Goal: Information Seeking & Learning: Learn about a topic

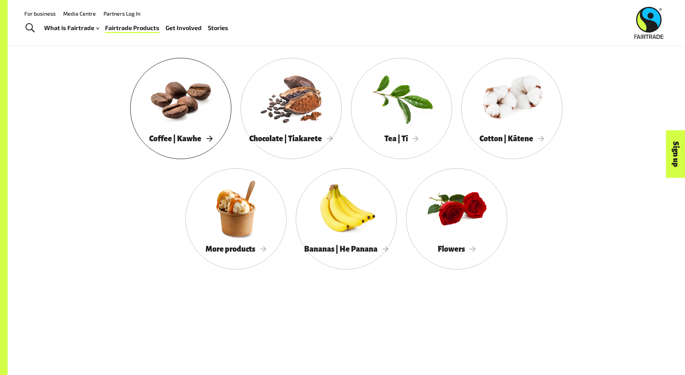
click at [177, 124] on div at bounding box center [180, 98] width 101 height 66
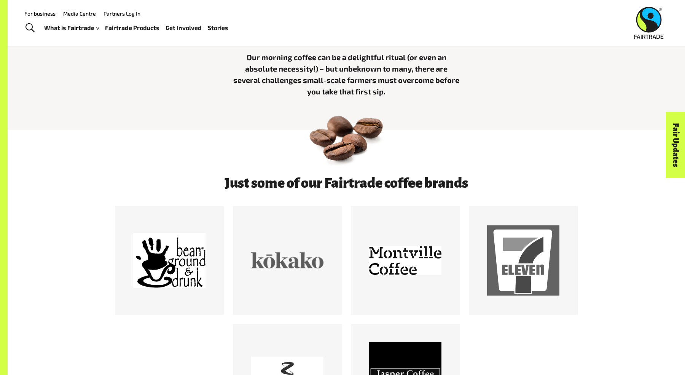
scroll to position [198, 0]
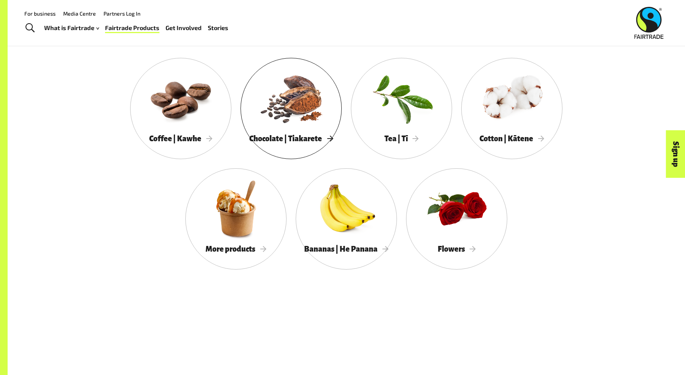
scroll to position [709, 0]
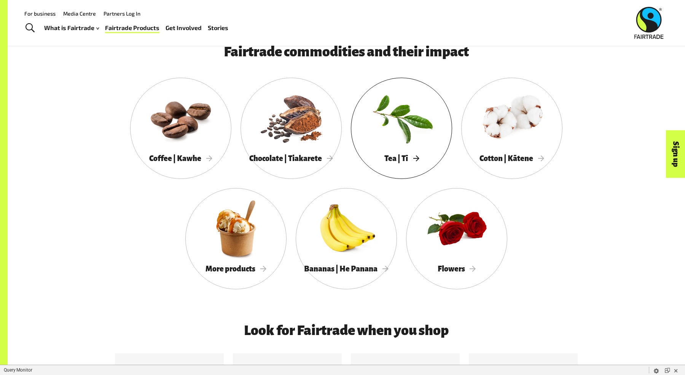
scroll to position [709, 0]
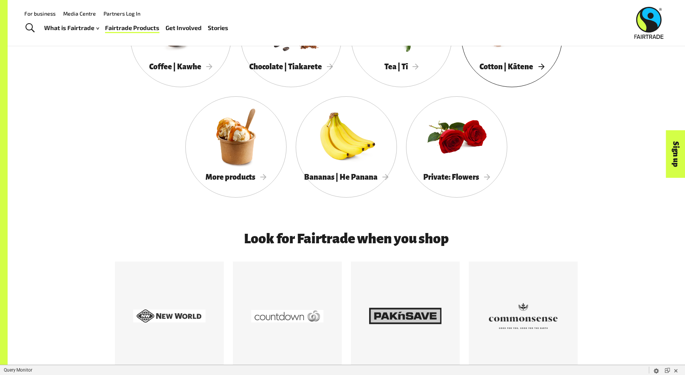
scroll to position [709, 0]
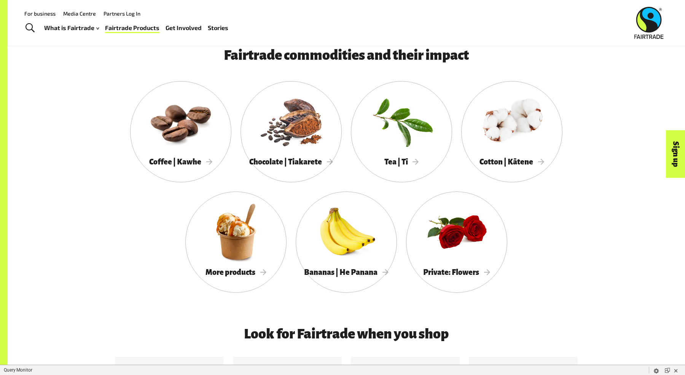
scroll to position [697, 0]
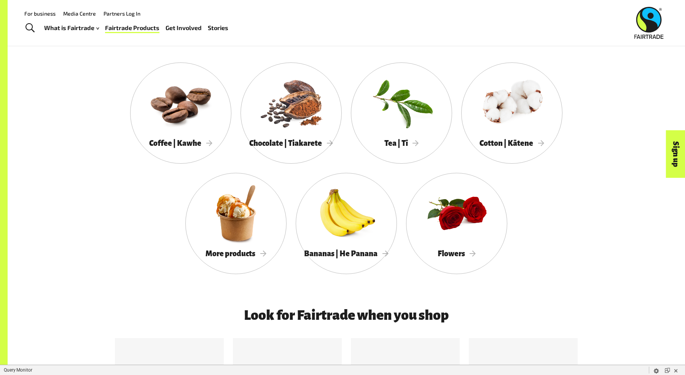
scroll to position [698, 0]
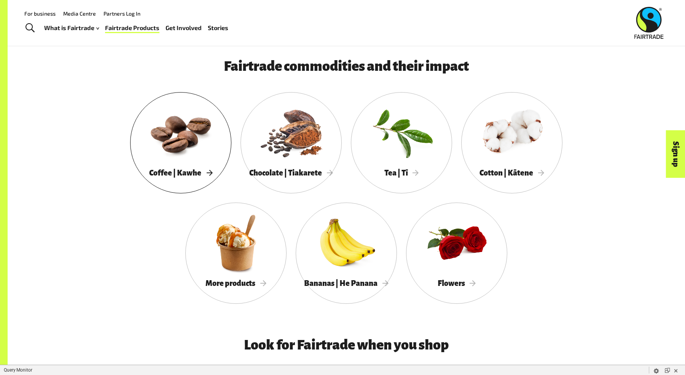
click at [190, 130] on div at bounding box center [180, 132] width 101 height 66
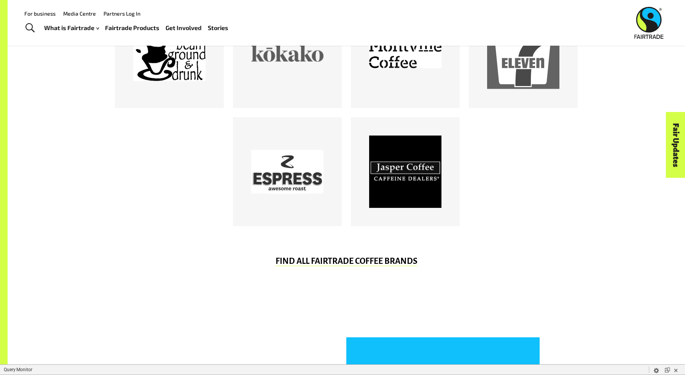
scroll to position [513, 0]
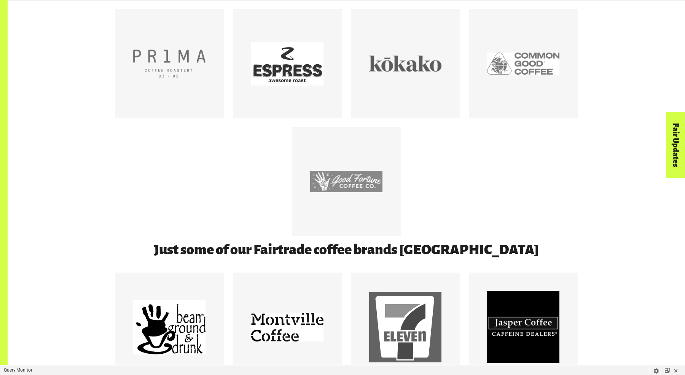
scroll to position [305, 0]
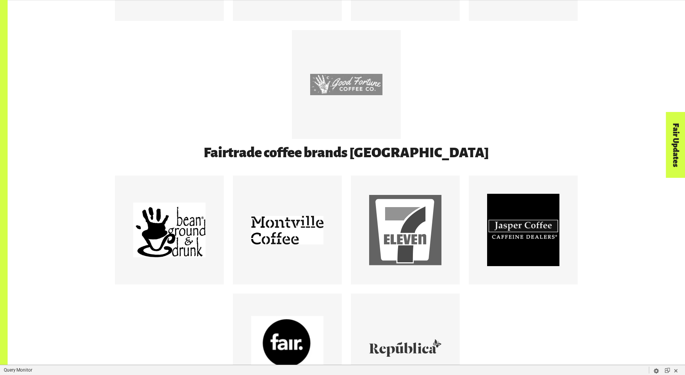
scroll to position [674, 0]
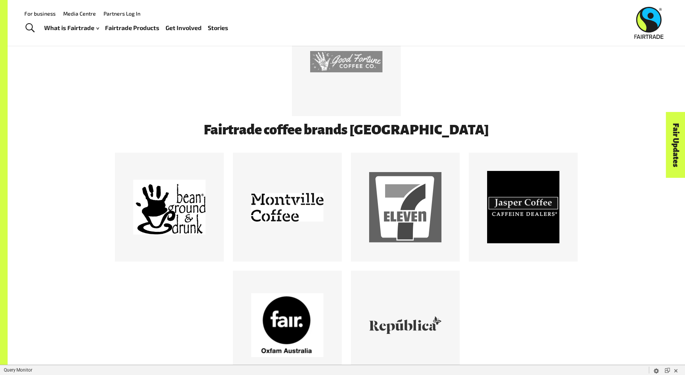
scroll to position [851, 0]
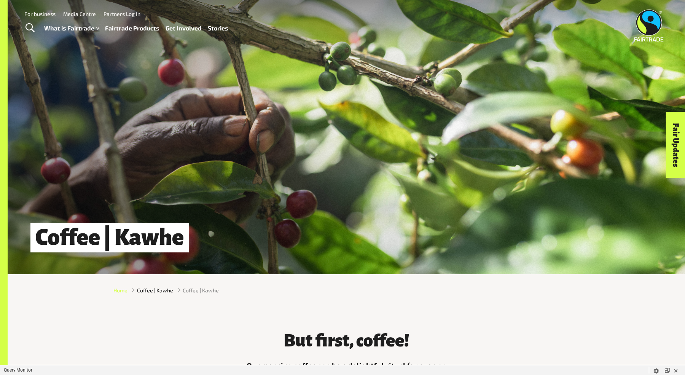
click at [115, 290] on span "Home" at bounding box center [120, 290] width 14 height 8
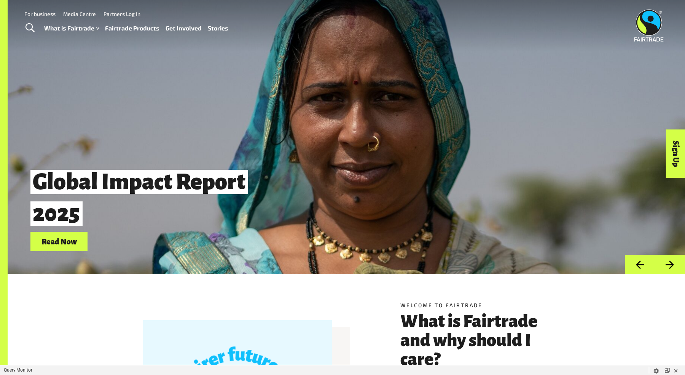
click at [122, 26] on link "Fairtrade Products" at bounding box center [132, 28] width 54 height 11
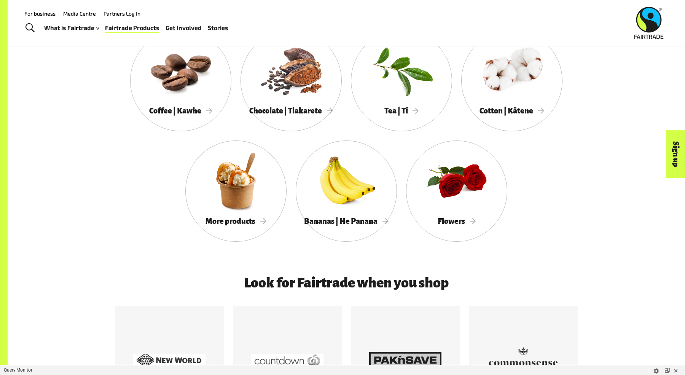
scroll to position [674, 0]
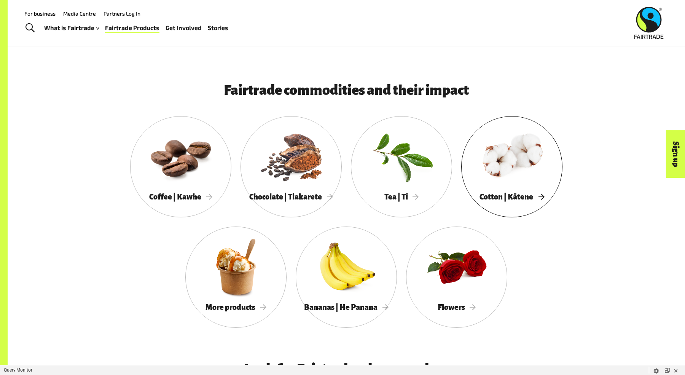
click at [523, 191] on div "Cotton | Kātene" at bounding box center [511, 197] width 101 height 16
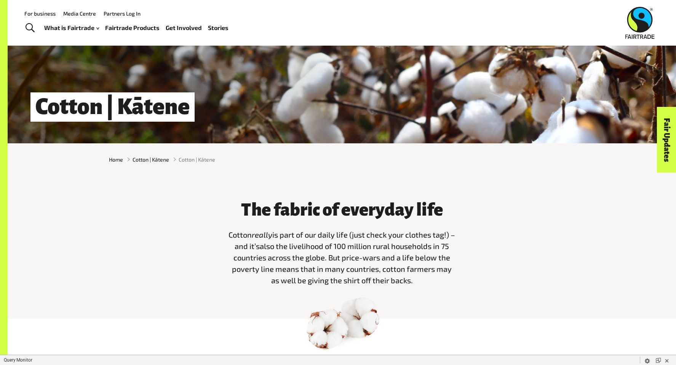
scroll to position [118, 0]
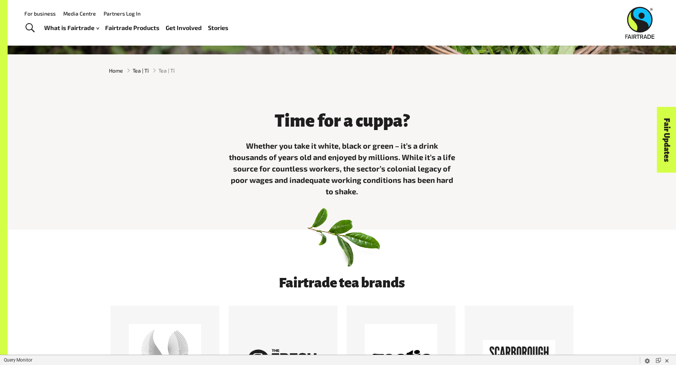
scroll to position [29, 0]
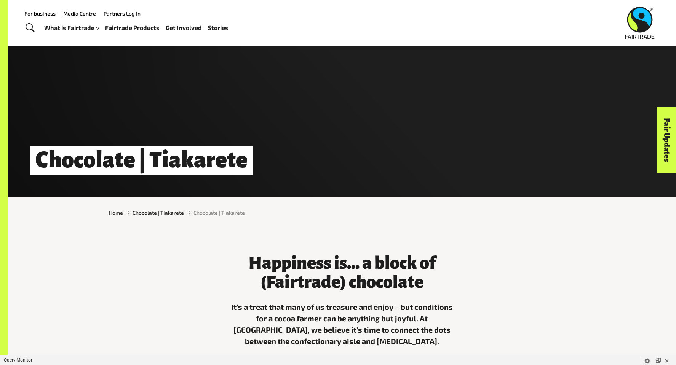
scroll to position [67, 0]
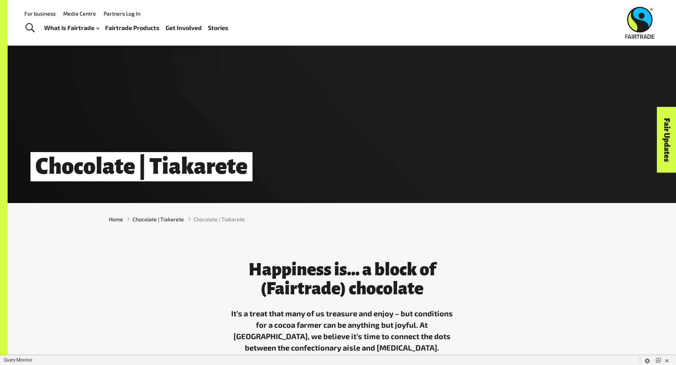
click at [117, 26] on link "Fairtrade Products" at bounding box center [132, 27] width 54 height 11
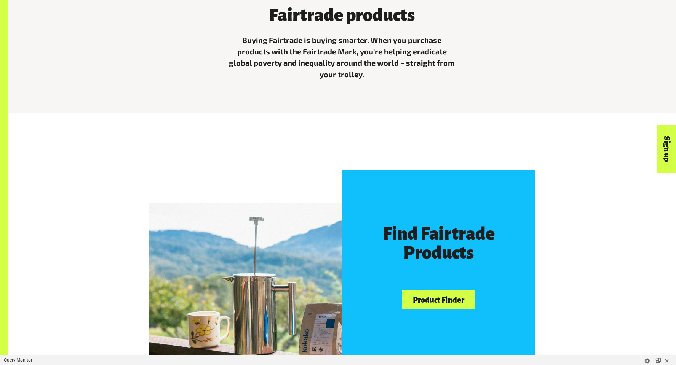
scroll to position [327, 0]
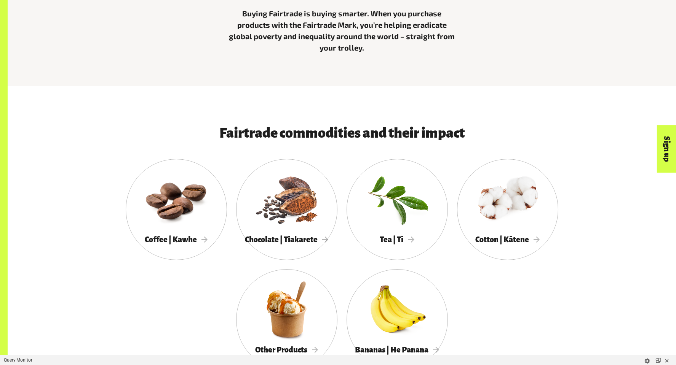
scroll to position [352, 0]
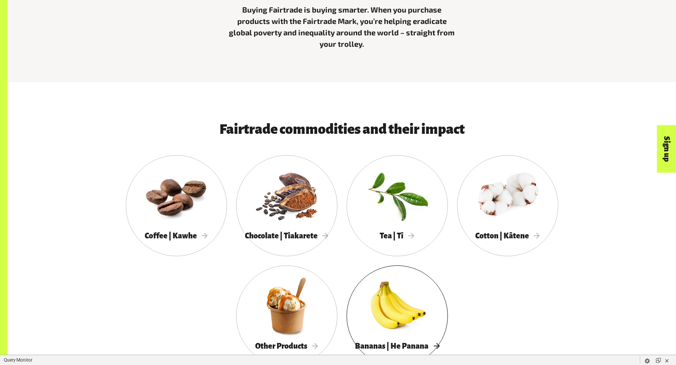
click at [403, 298] on div at bounding box center [396, 306] width 101 height 66
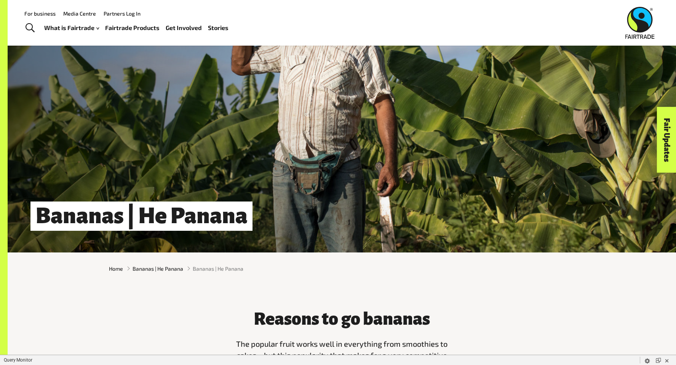
scroll to position [19, 0]
